Goal: Task Accomplishment & Management: Use online tool/utility

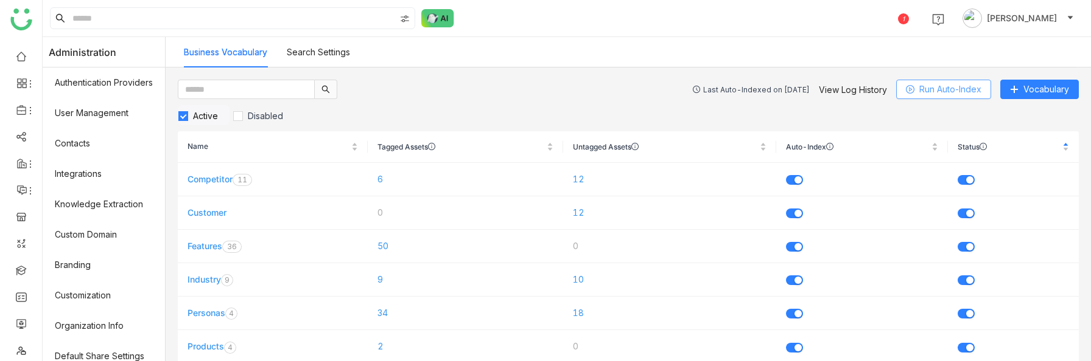
click at [952, 88] on span "Run Auto-Index" at bounding box center [950, 89] width 62 height 13
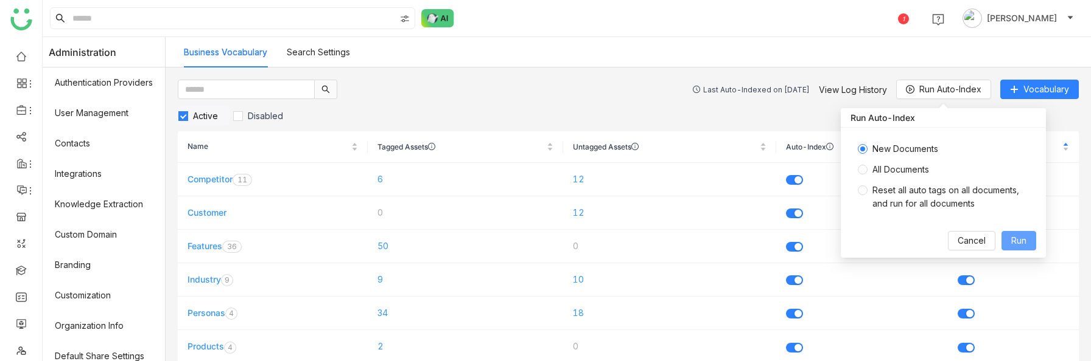
click at [1022, 239] on span "Run" at bounding box center [1018, 240] width 15 height 13
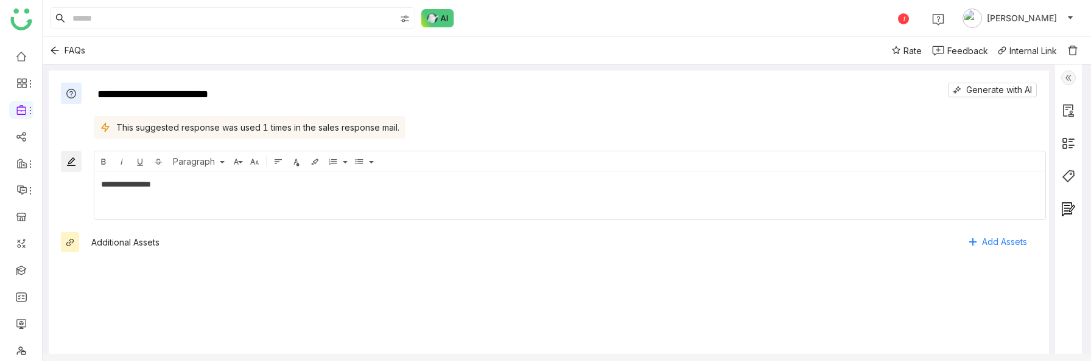
scroll to position [61, 0]
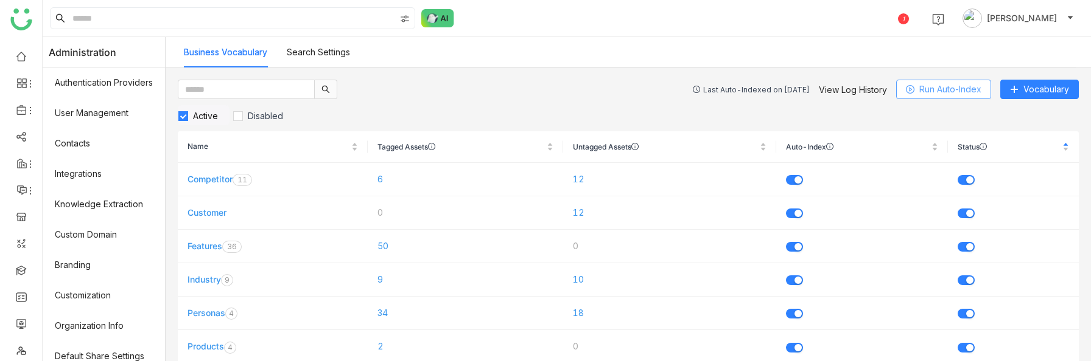
click at [931, 90] on span "Run Auto-Index" at bounding box center [950, 89] width 62 height 13
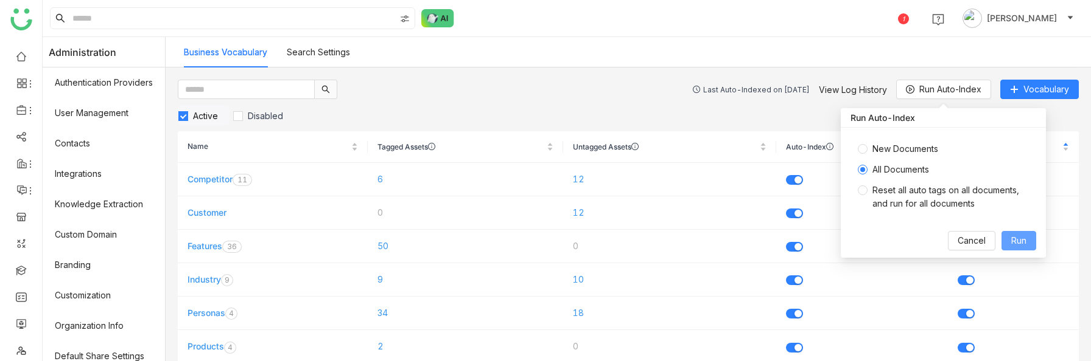
click at [1022, 243] on span "Run" at bounding box center [1018, 240] width 15 height 13
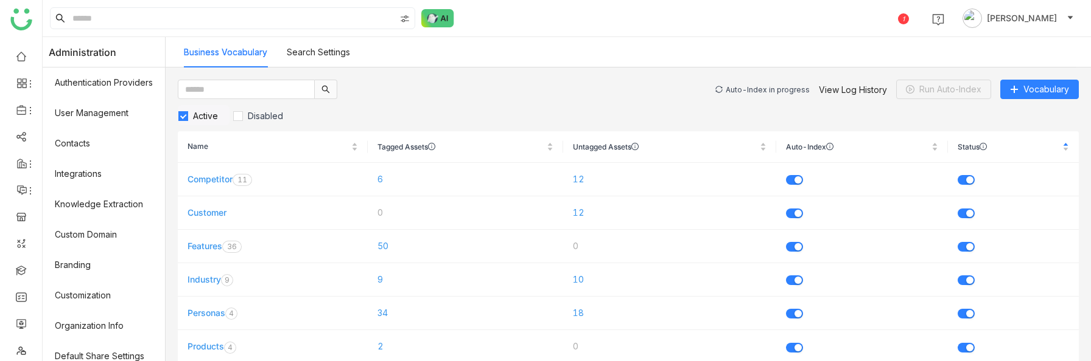
click at [779, 88] on div "Auto-Index in progress" at bounding box center [767, 89] width 84 height 9
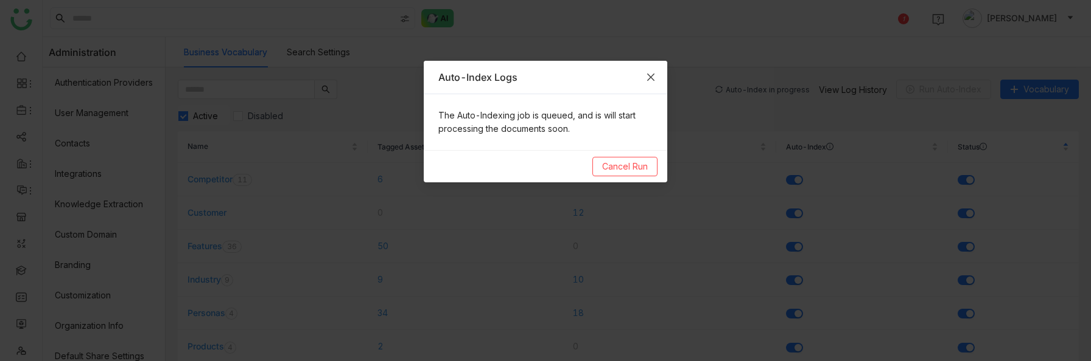
click at [654, 75] on icon "Close" at bounding box center [651, 77] width 10 height 10
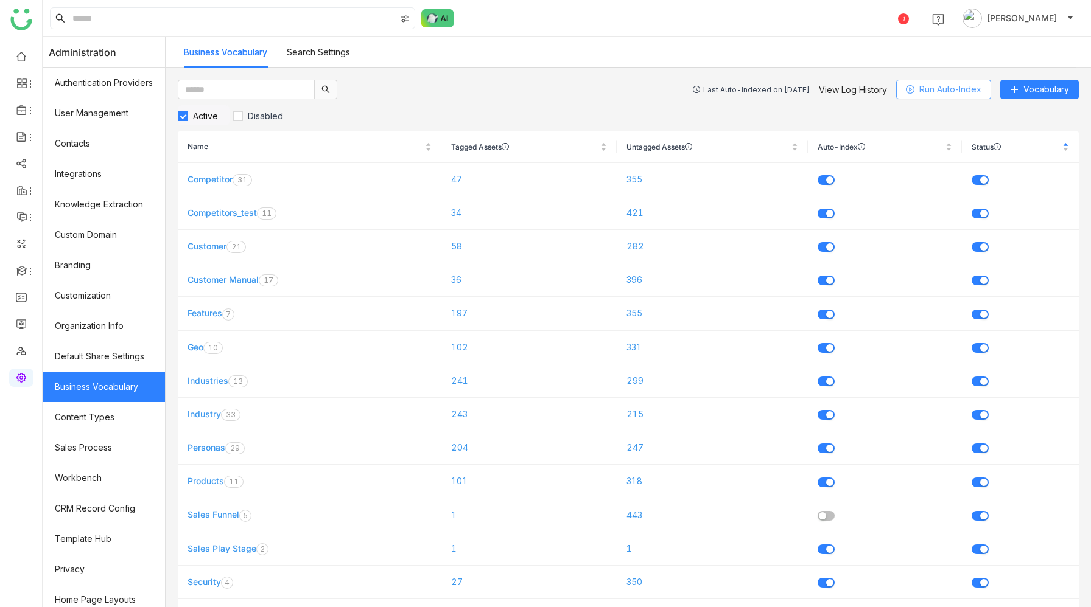
click at [925, 89] on span "Run Auto-Index" at bounding box center [950, 89] width 62 height 13
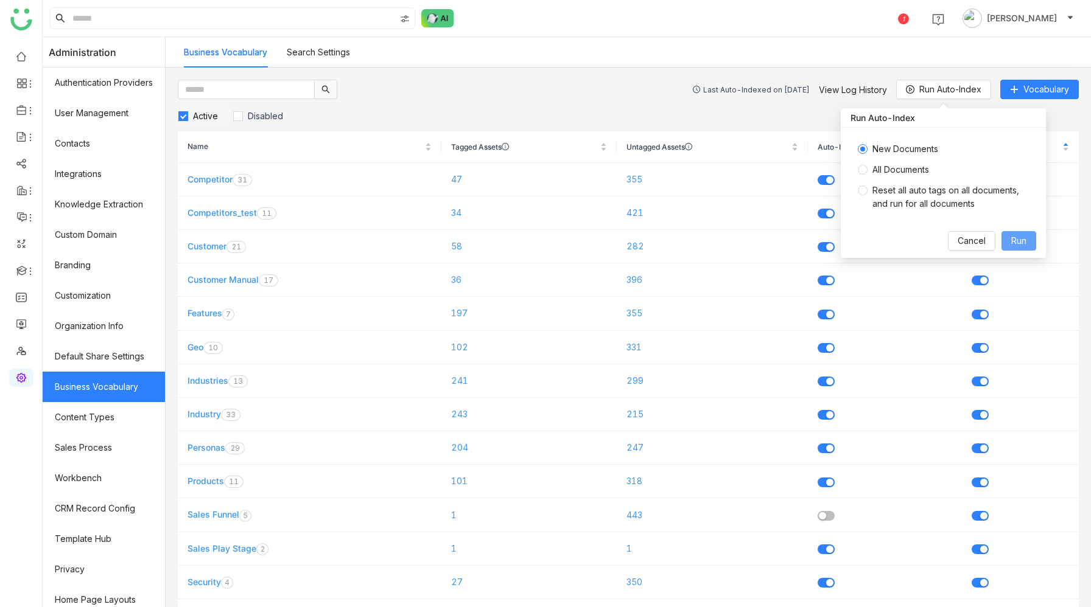
click at [1013, 243] on span "Run" at bounding box center [1018, 240] width 15 height 13
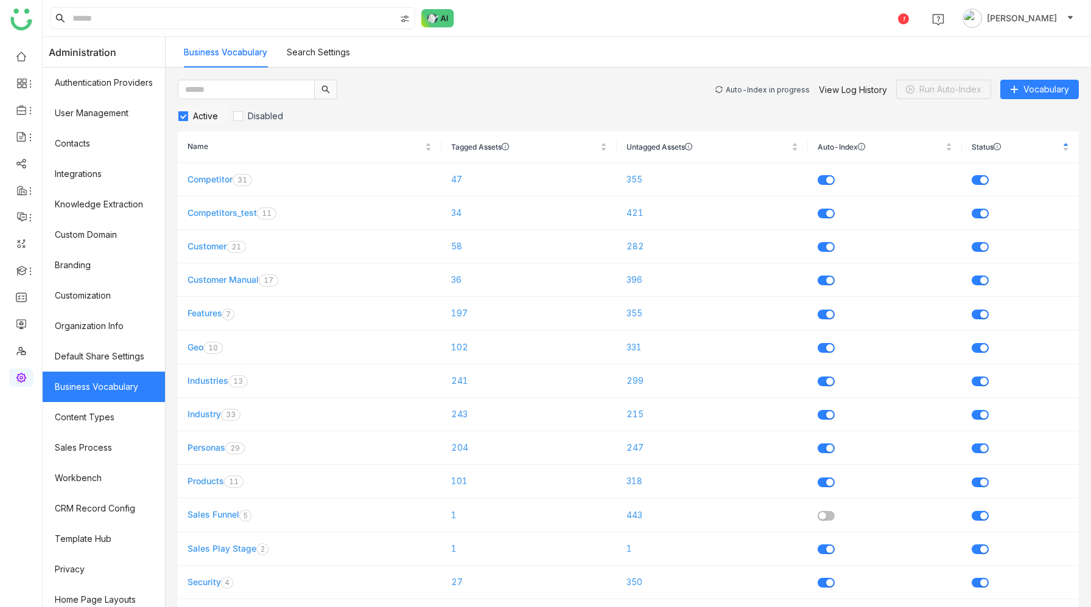
click at [753, 88] on div "Auto-Index in progress" at bounding box center [767, 89] width 84 height 9
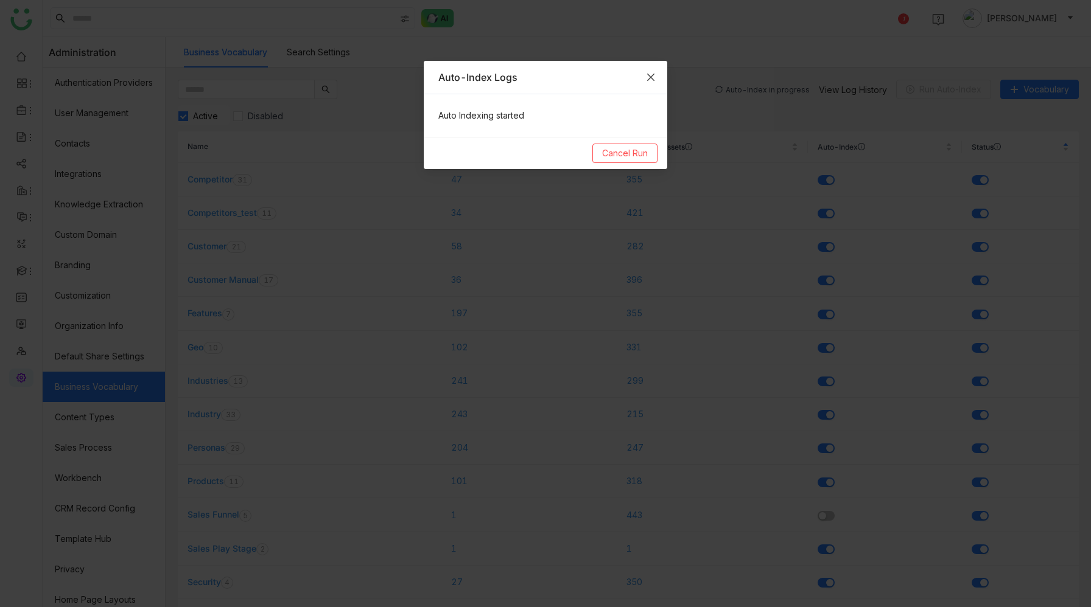
click at [649, 74] on icon "Close" at bounding box center [651, 77] width 10 height 10
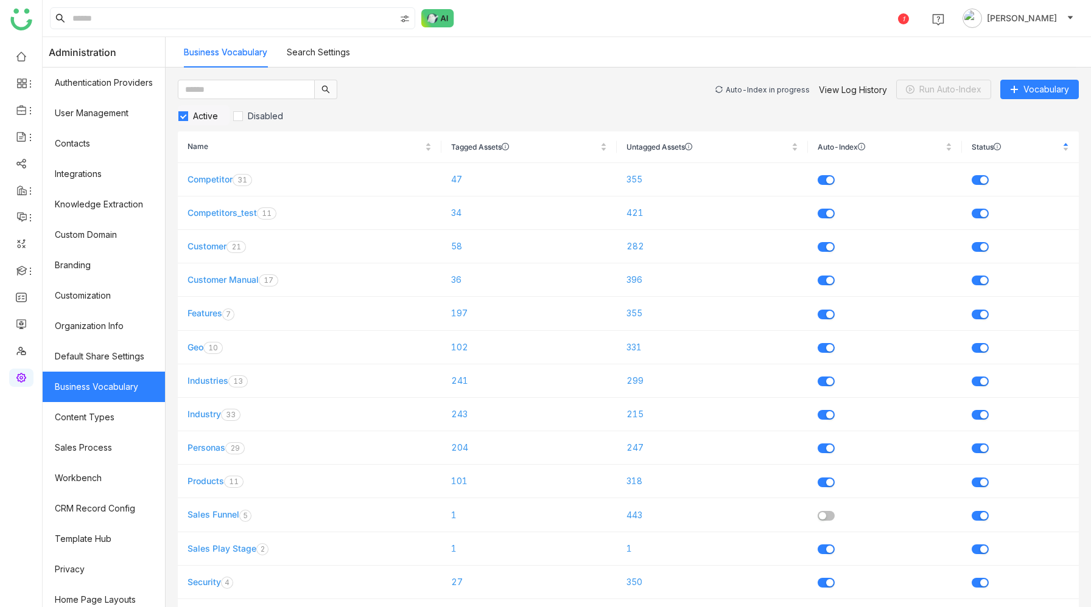
click at [760, 88] on div "Auto-Index in progress" at bounding box center [767, 89] width 84 height 9
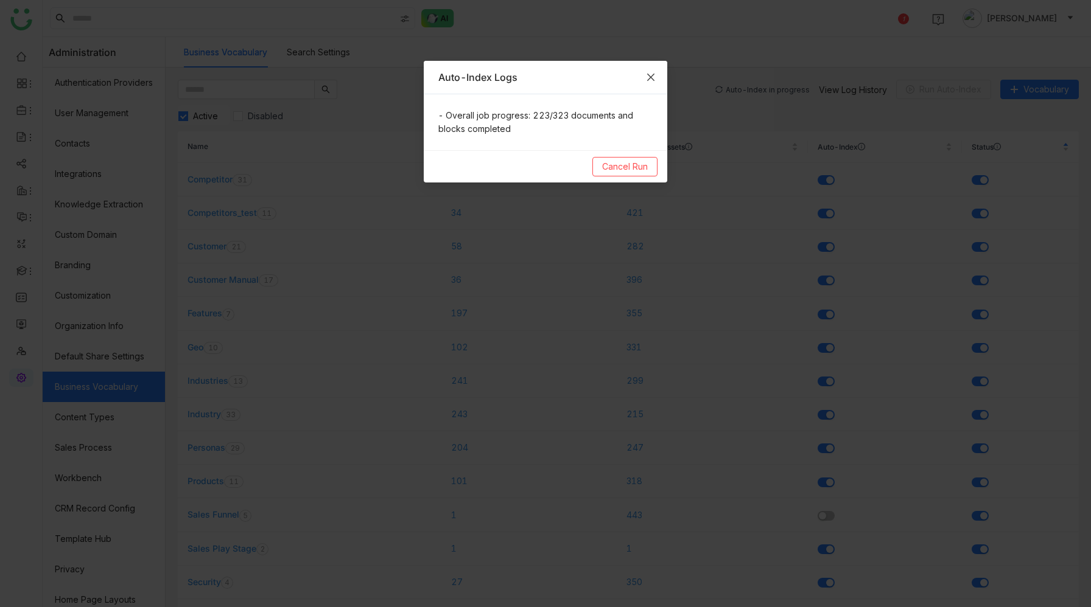
click at [651, 74] on icon "Close" at bounding box center [651, 77] width 10 height 10
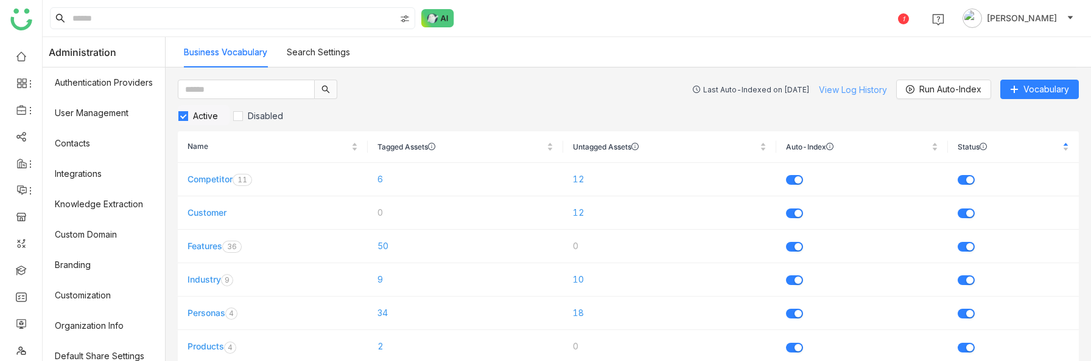
click at [845, 88] on link "View Log History" at bounding box center [853, 90] width 68 height 10
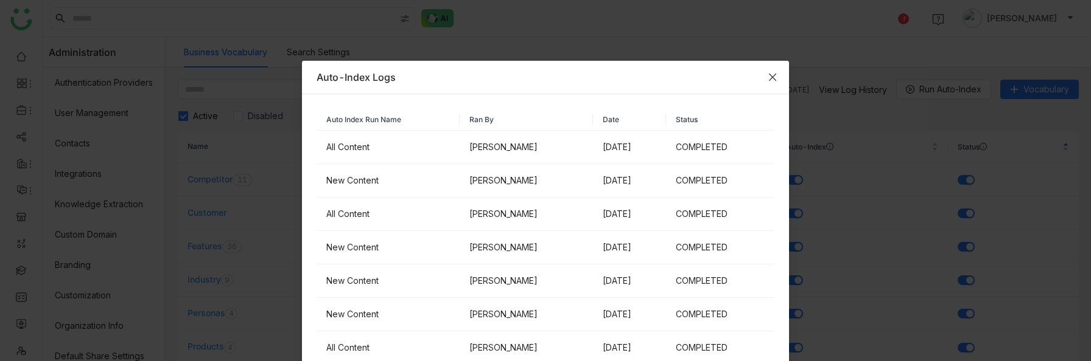
click at [772, 74] on icon "Close" at bounding box center [772, 77] width 10 height 10
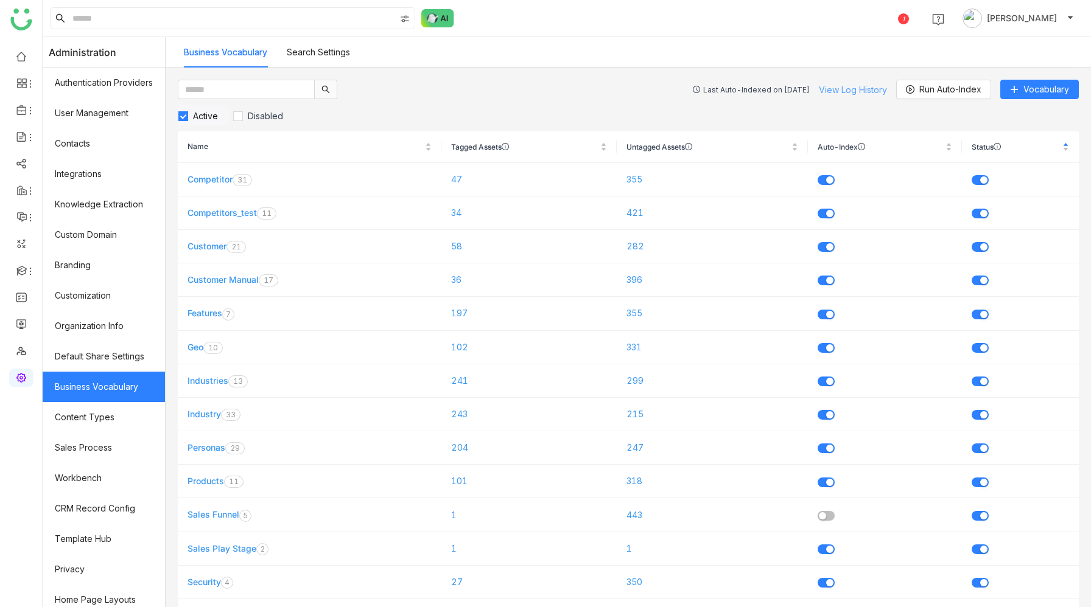
click at [850, 85] on link "View Log History" at bounding box center [853, 90] width 68 height 10
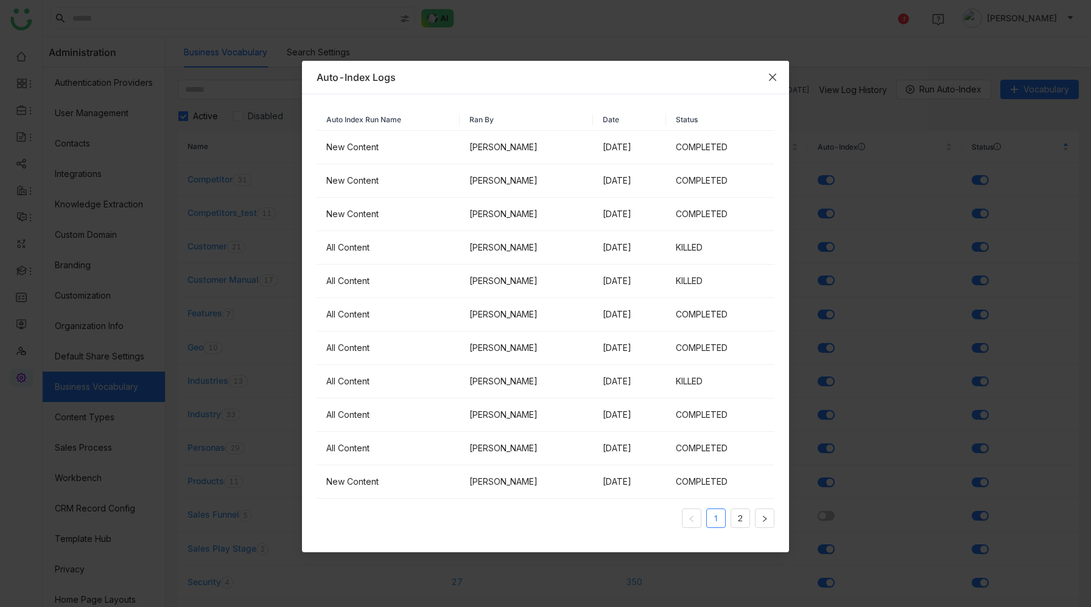
click at [774, 76] on icon "Close" at bounding box center [772, 77] width 10 height 10
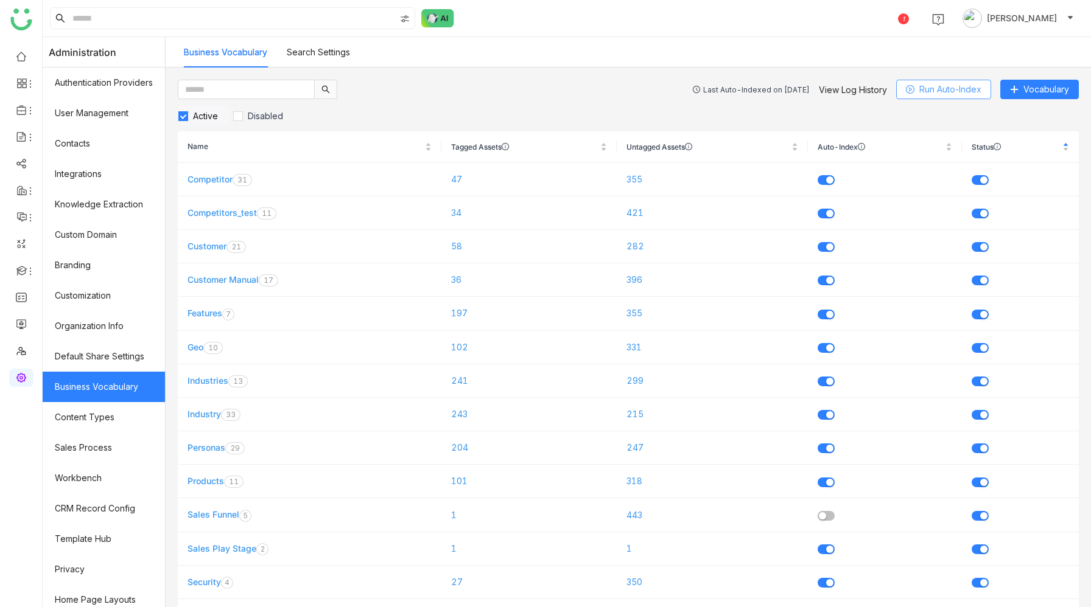
click at [957, 93] on span "Run Auto-Index" at bounding box center [950, 89] width 62 height 13
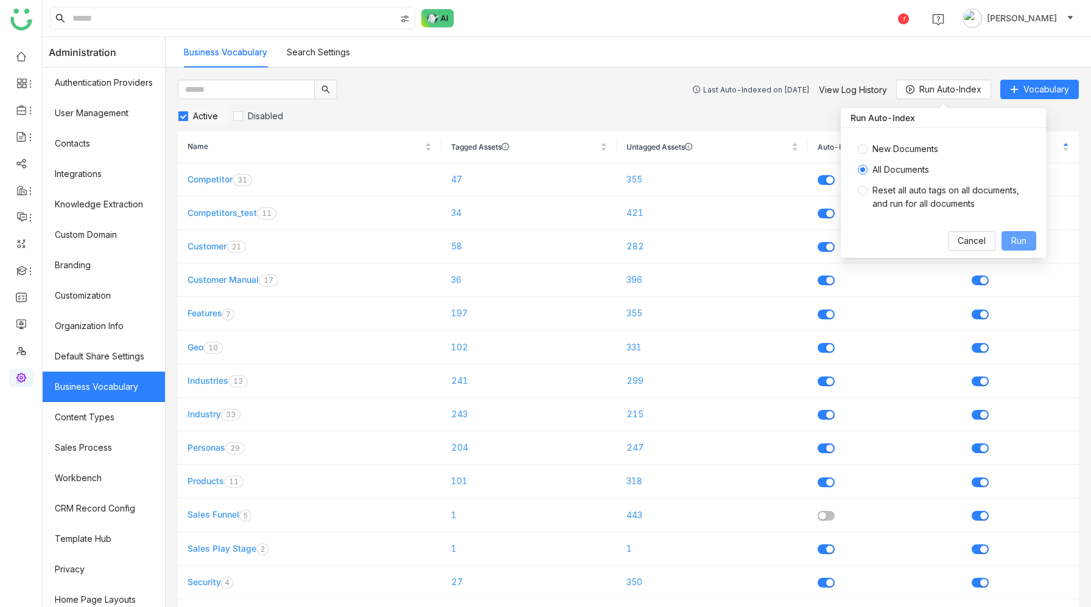
click at [1011, 243] on span "Run" at bounding box center [1018, 240] width 15 height 13
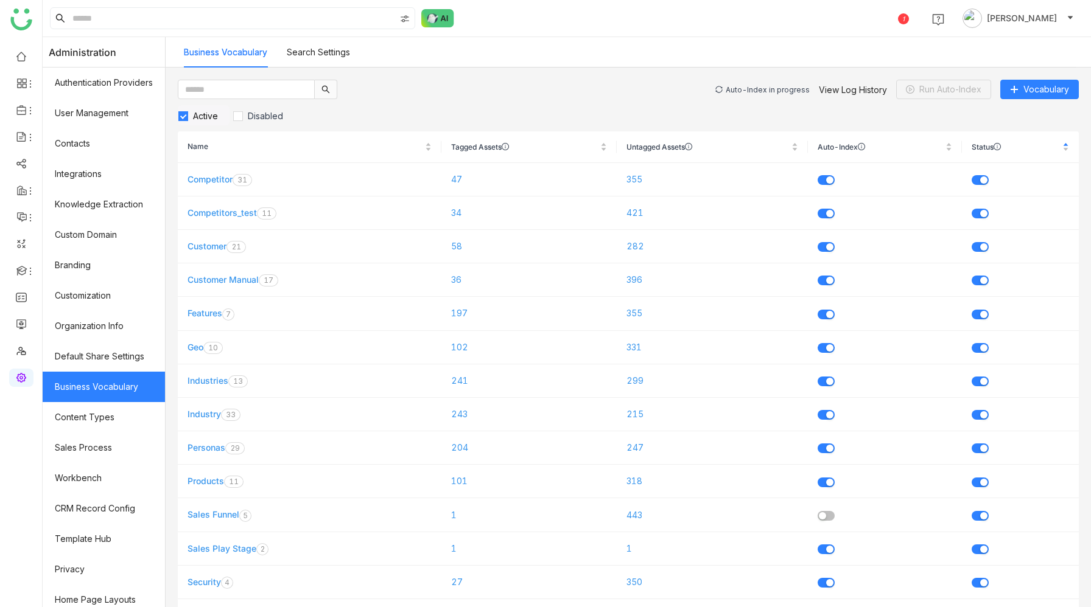
click at [752, 86] on div "Auto-Index in progress" at bounding box center [767, 89] width 84 height 9
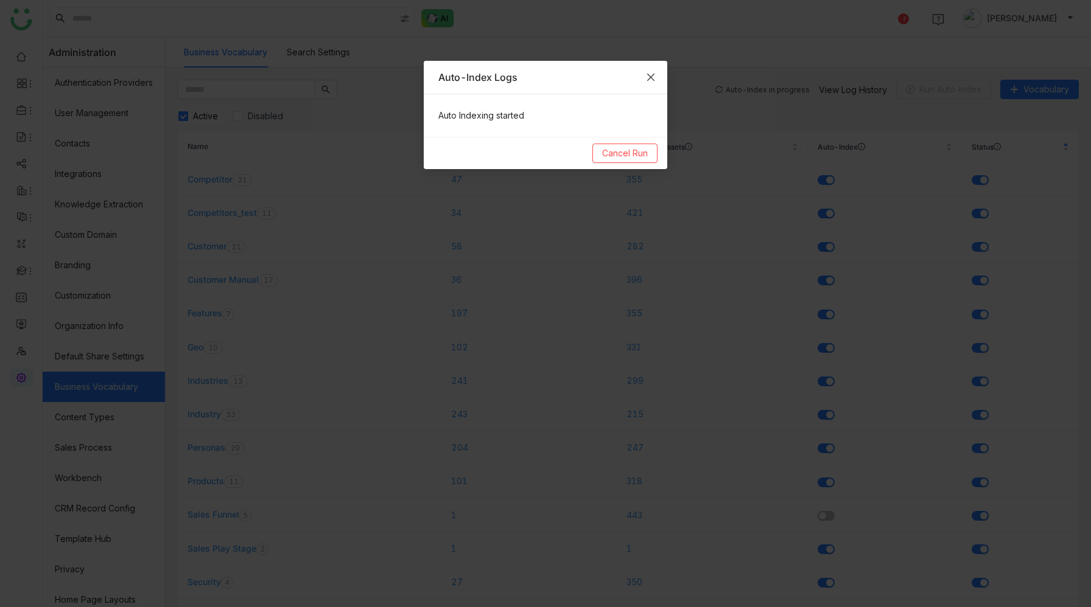
click at [649, 75] on icon "Close" at bounding box center [650, 77] width 7 height 7
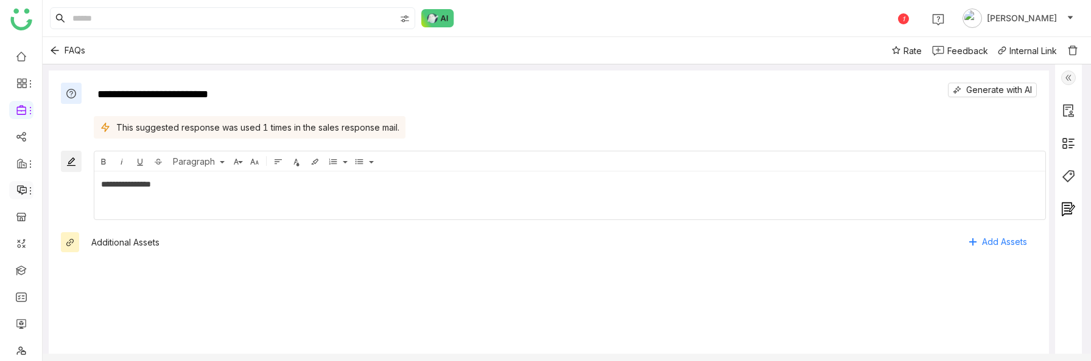
scroll to position [61, 0]
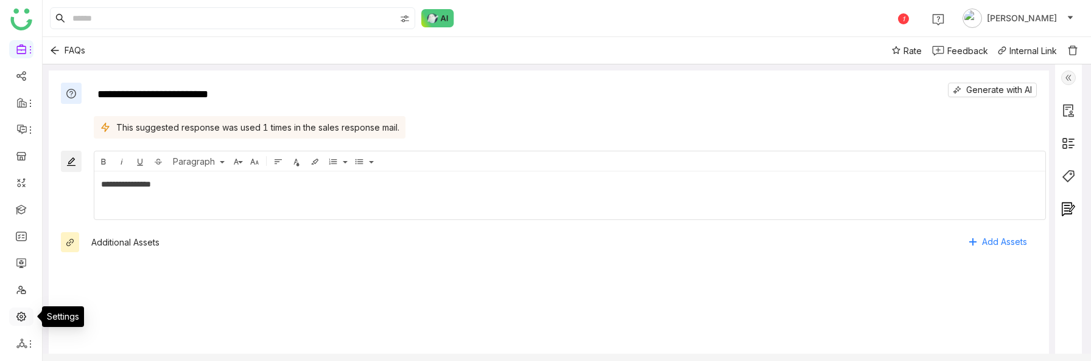
click at [23, 313] on link at bounding box center [21, 316] width 11 height 10
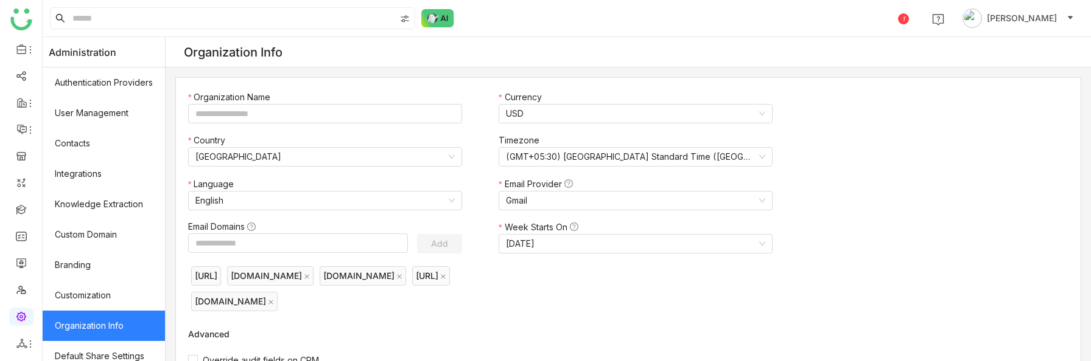
type input "*******"
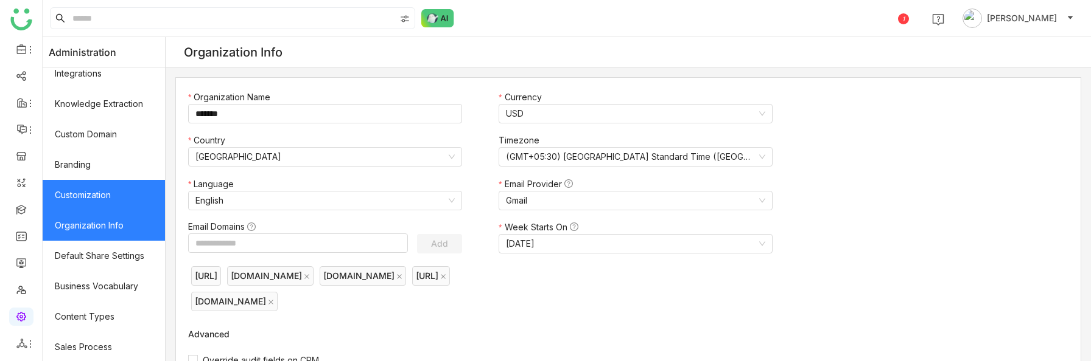
scroll to position [102, 0]
click at [94, 288] on link "Business Vocabulary" at bounding box center [104, 285] width 122 height 30
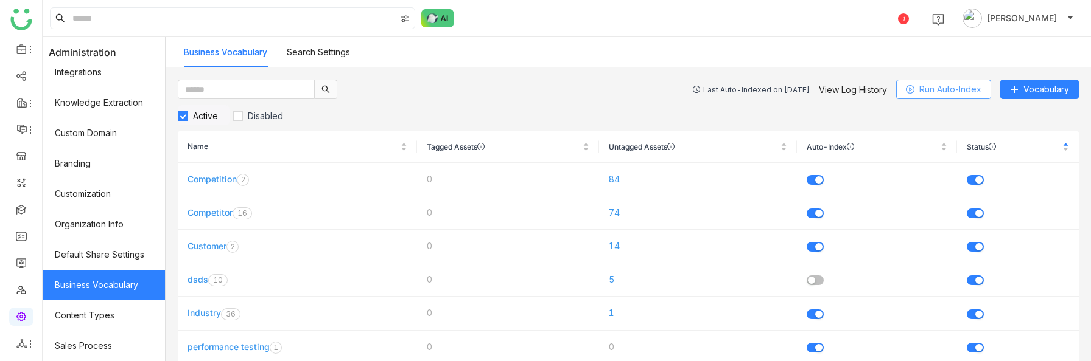
click at [932, 86] on span "Run Auto-Index" at bounding box center [950, 89] width 62 height 13
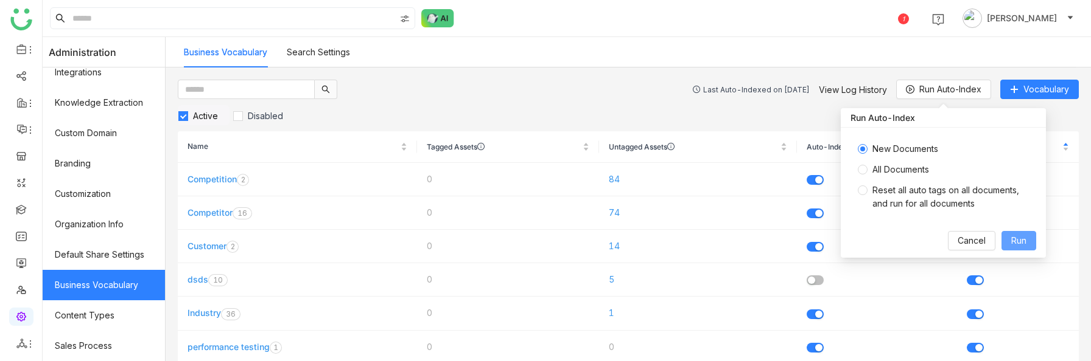
click at [1020, 239] on span "Run" at bounding box center [1018, 240] width 15 height 13
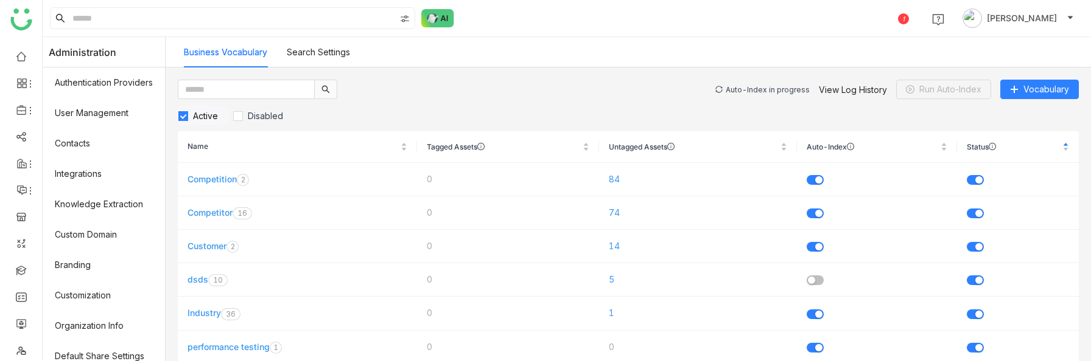
click at [755, 88] on div "Auto-Index in progress" at bounding box center [767, 89] width 84 height 9
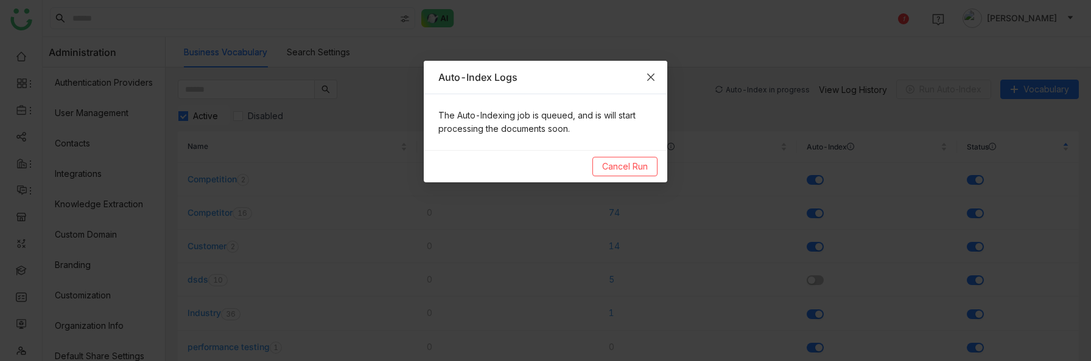
click at [650, 77] on icon "Close" at bounding box center [650, 77] width 7 height 7
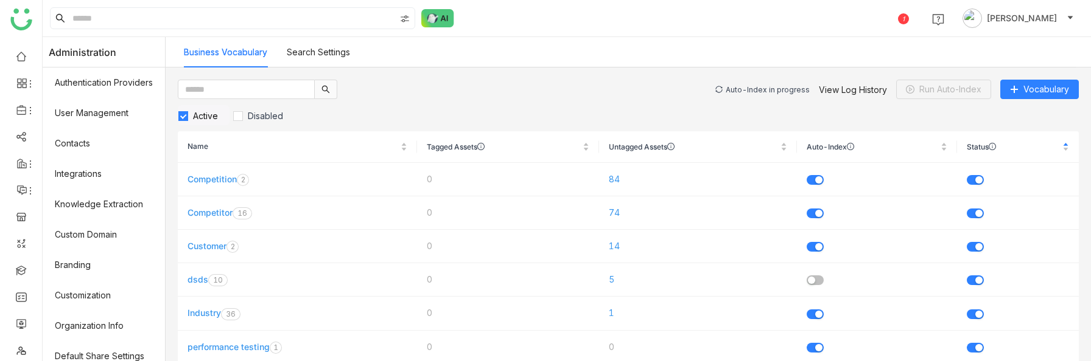
click at [777, 89] on div "Auto-Index in progress" at bounding box center [767, 89] width 84 height 9
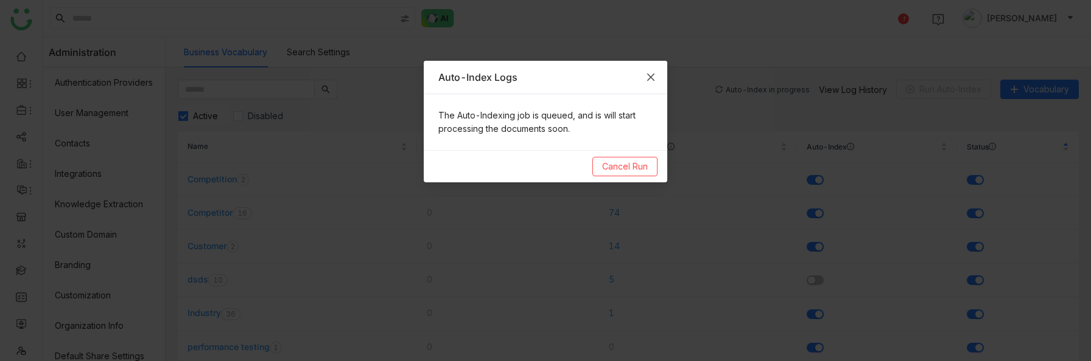
click at [651, 74] on icon "Close" at bounding box center [651, 77] width 10 height 10
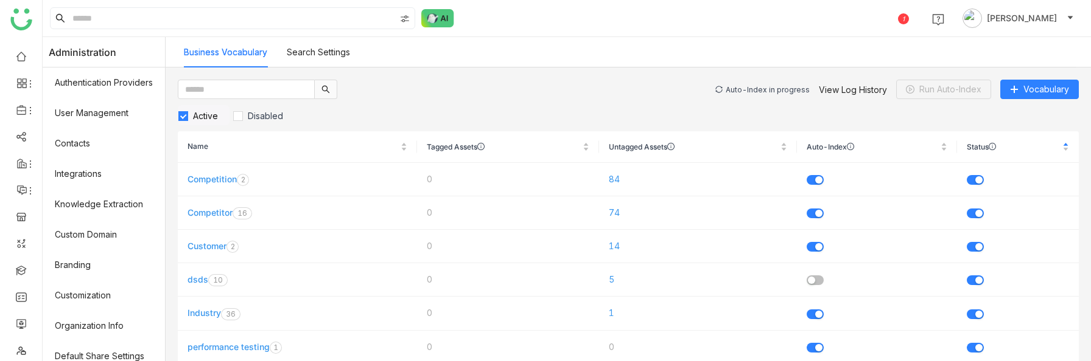
click at [764, 87] on div "Auto-Index in progress" at bounding box center [767, 89] width 84 height 9
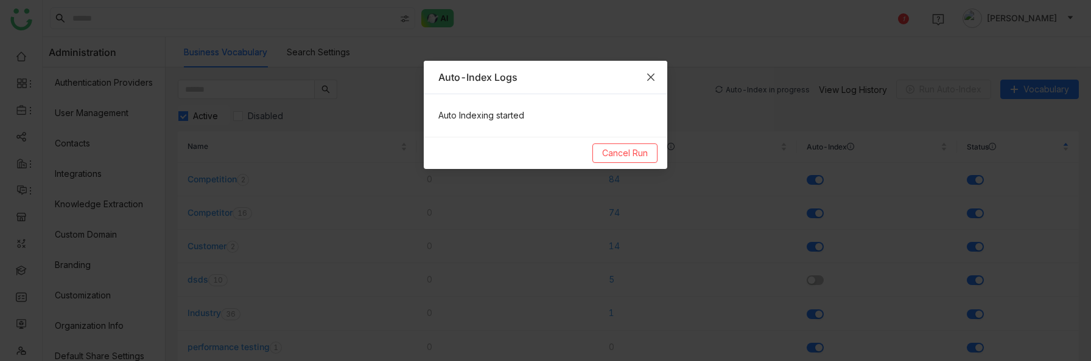
click at [654, 72] on icon "Close" at bounding box center [651, 77] width 10 height 10
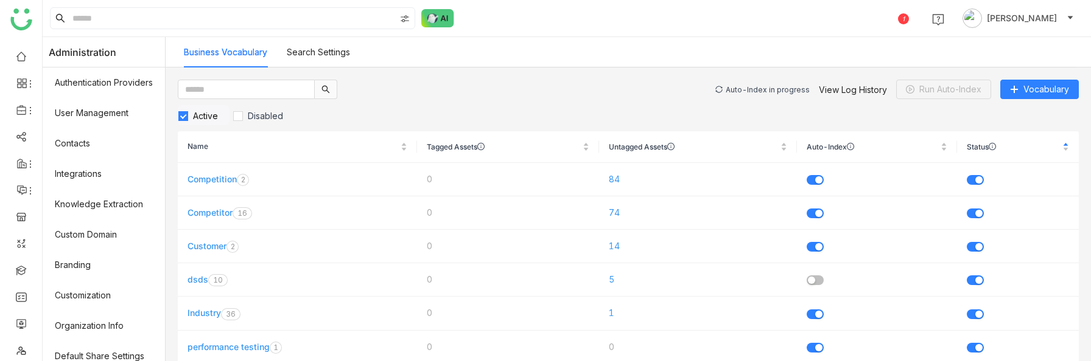
click at [750, 91] on div "Auto-Index in progress" at bounding box center [767, 89] width 84 height 9
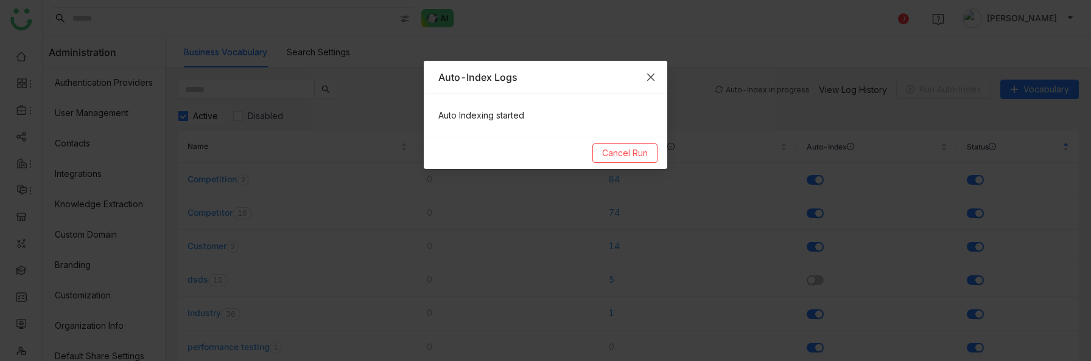
click at [654, 77] on icon "Close" at bounding box center [651, 77] width 10 height 10
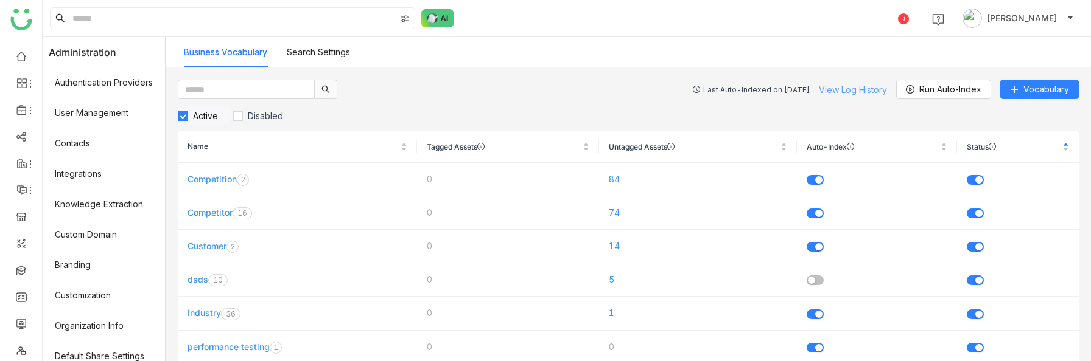
click at [839, 86] on link "View Log History" at bounding box center [853, 90] width 68 height 10
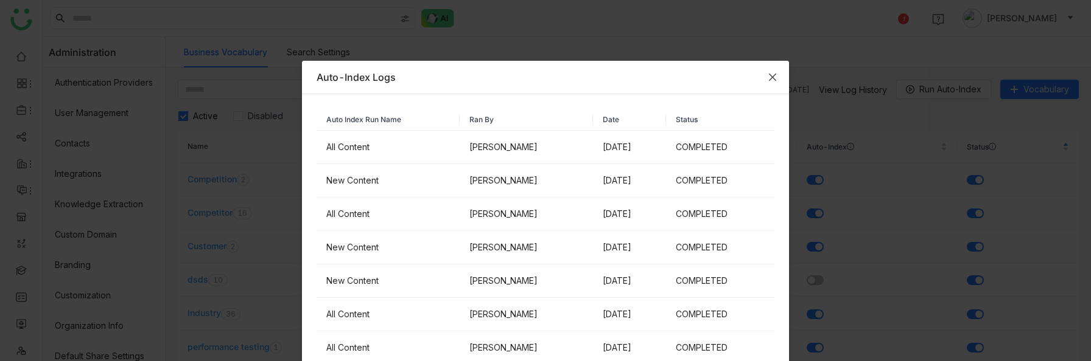
click at [772, 80] on icon "Close" at bounding box center [772, 77] width 10 height 10
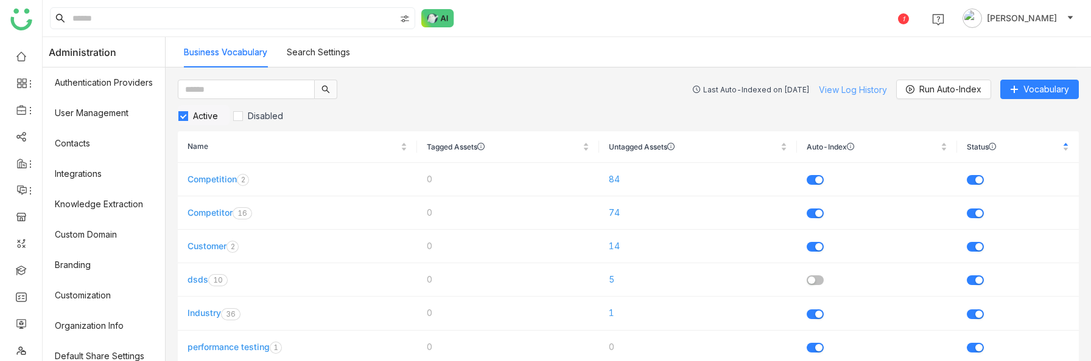
click at [850, 88] on link "View Log History" at bounding box center [853, 90] width 68 height 10
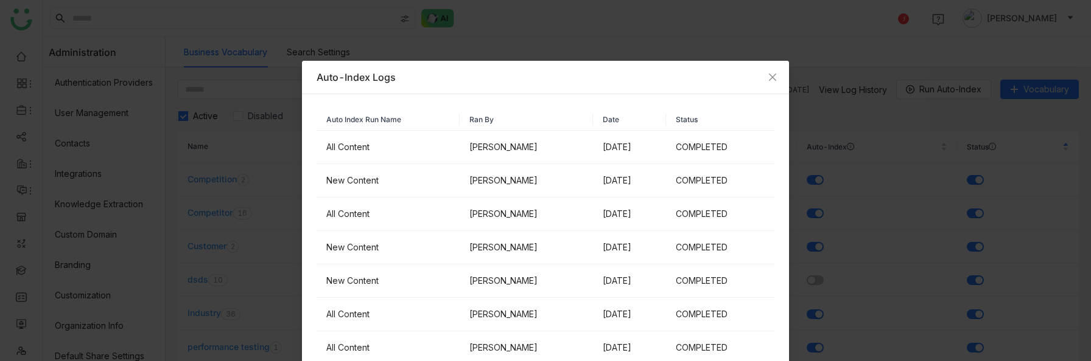
click at [853, 106] on nz-modal-container "Auto-Index Logs Auto Index Run Name Ran By Date Status All Content Chandramani …" at bounding box center [545, 180] width 1091 height 361
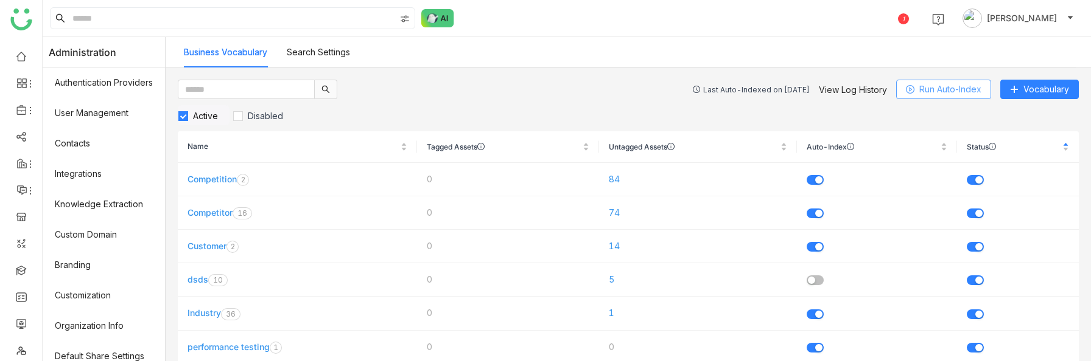
click at [926, 89] on span "Run Auto-Index" at bounding box center [950, 89] width 62 height 13
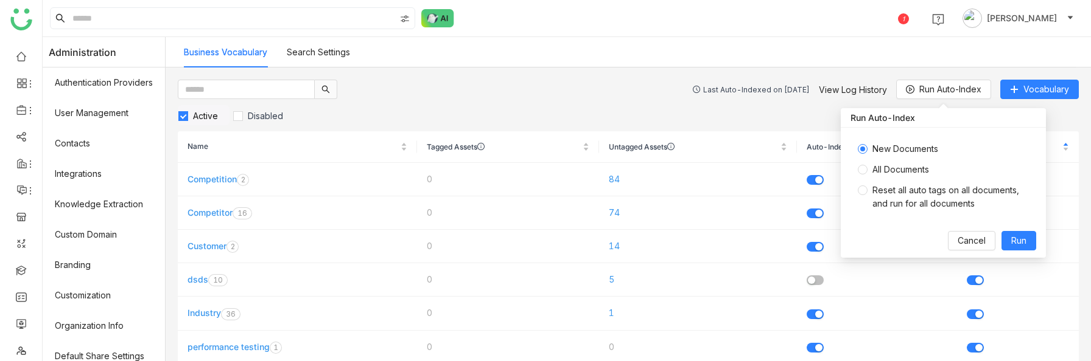
click at [794, 91] on div "Last Auto-Indexed on Sep 26, 2025" at bounding box center [756, 89] width 107 height 9
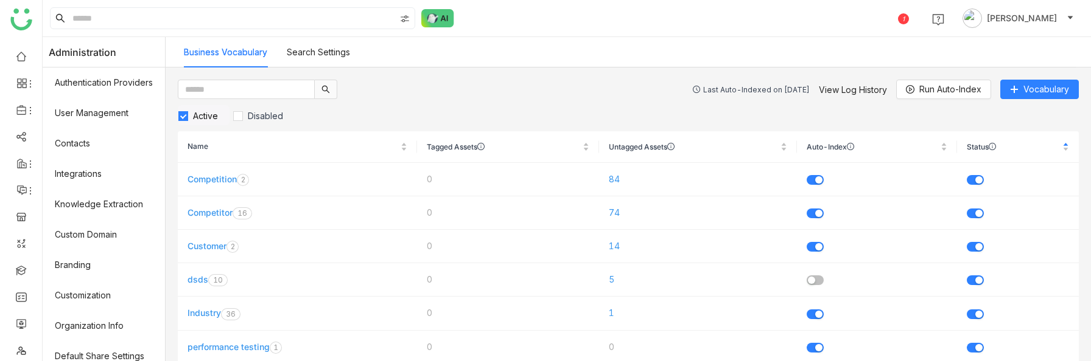
click at [772, 85] on div "Last Auto-Indexed on Sep 26, 2025" at bounding box center [756, 89] width 107 height 9
click at [840, 92] on link "View Log History" at bounding box center [853, 90] width 68 height 10
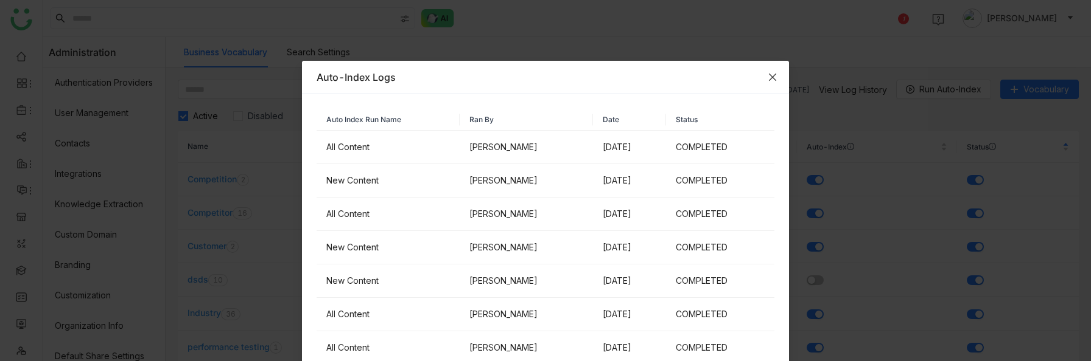
click at [772, 79] on icon "Close" at bounding box center [772, 77] width 10 height 10
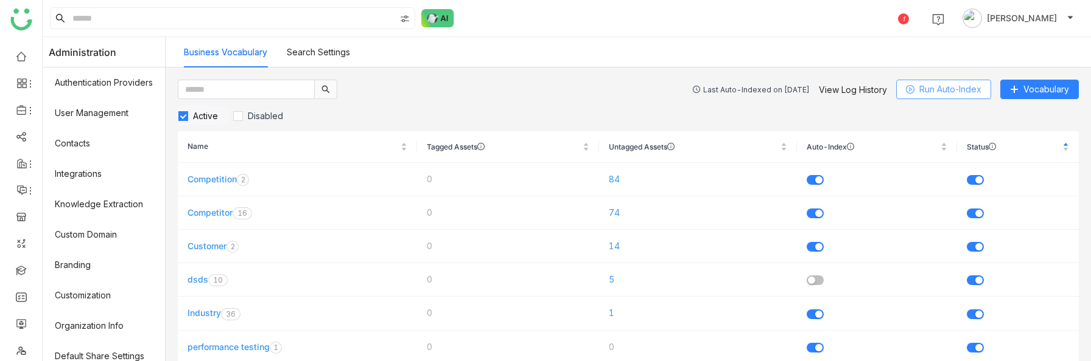
click at [937, 86] on span "Run Auto-Index" at bounding box center [950, 89] width 62 height 13
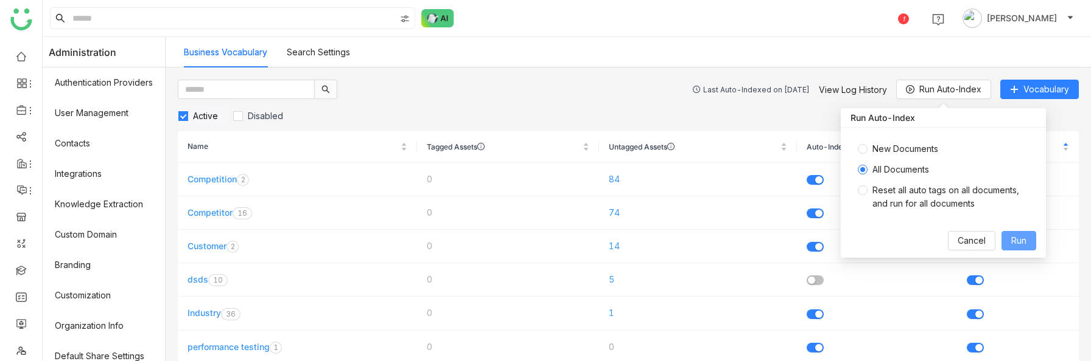
click at [1024, 240] on span "Run" at bounding box center [1018, 240] width 15 height 13
